Goal: Task Accomplishment & Management: Manage account settings

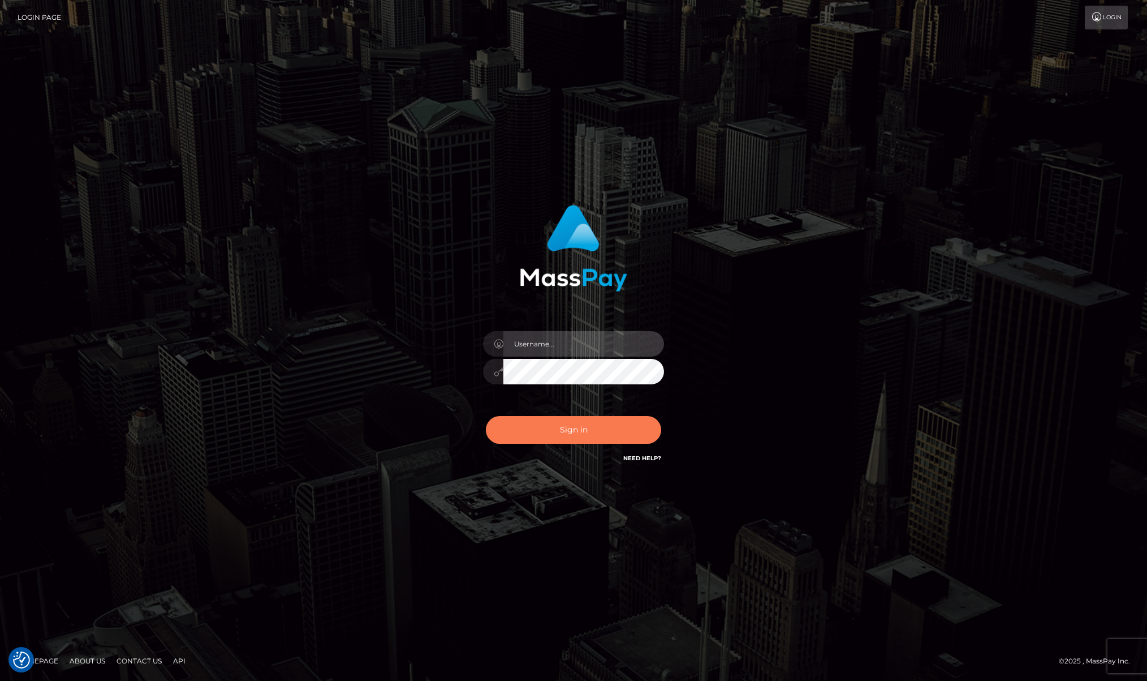
type input "Josue perales"
click at [565, 425] on button "Sign in" at bounding box center [573, 430] width 175 height 28
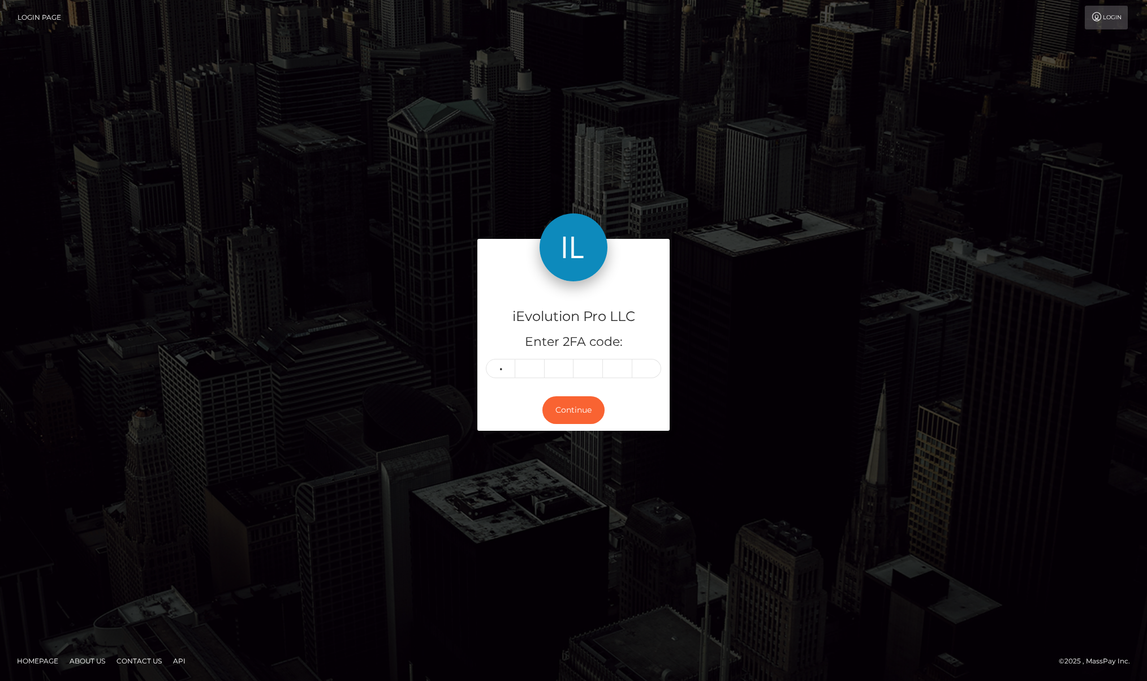
type input "8"
type input "9"
type input "8"
type input "4"
type input "3"
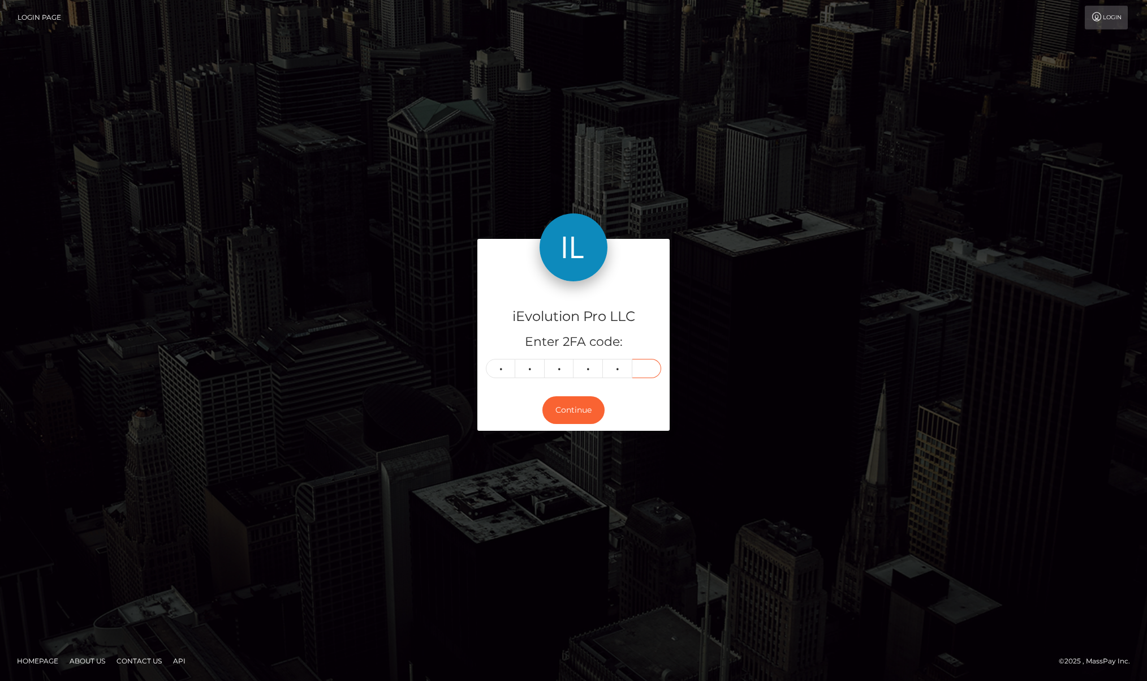
type input "0"
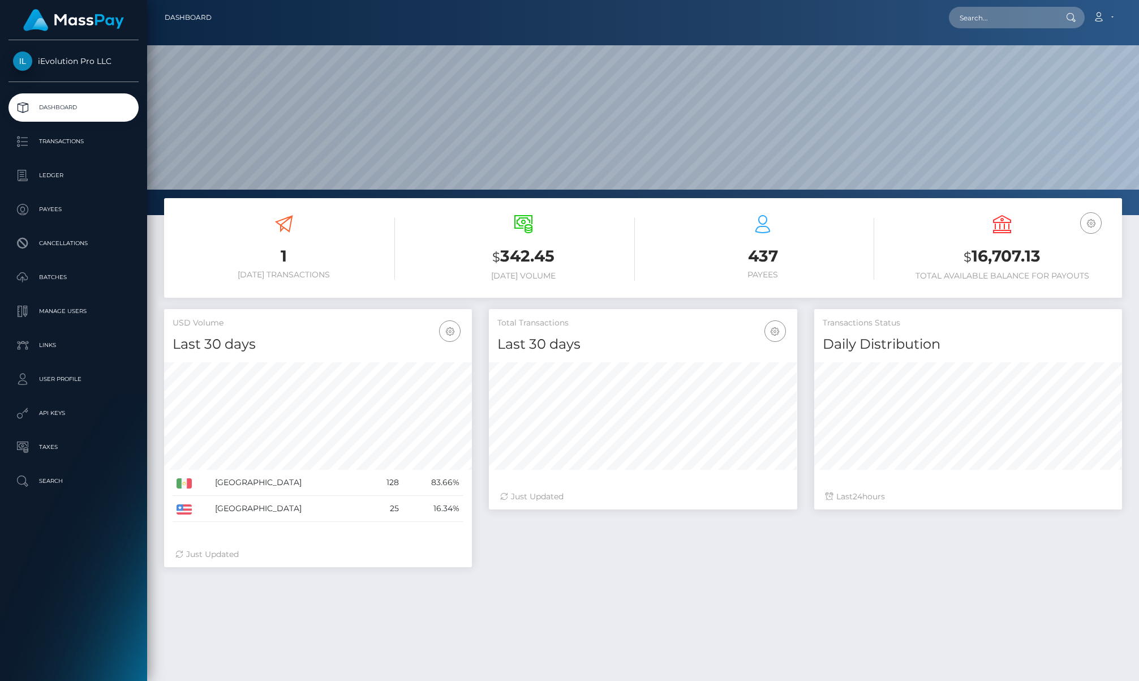
scroll to position [201, 308]
